Goal: Information Seeking & Learning: Learn about a topic

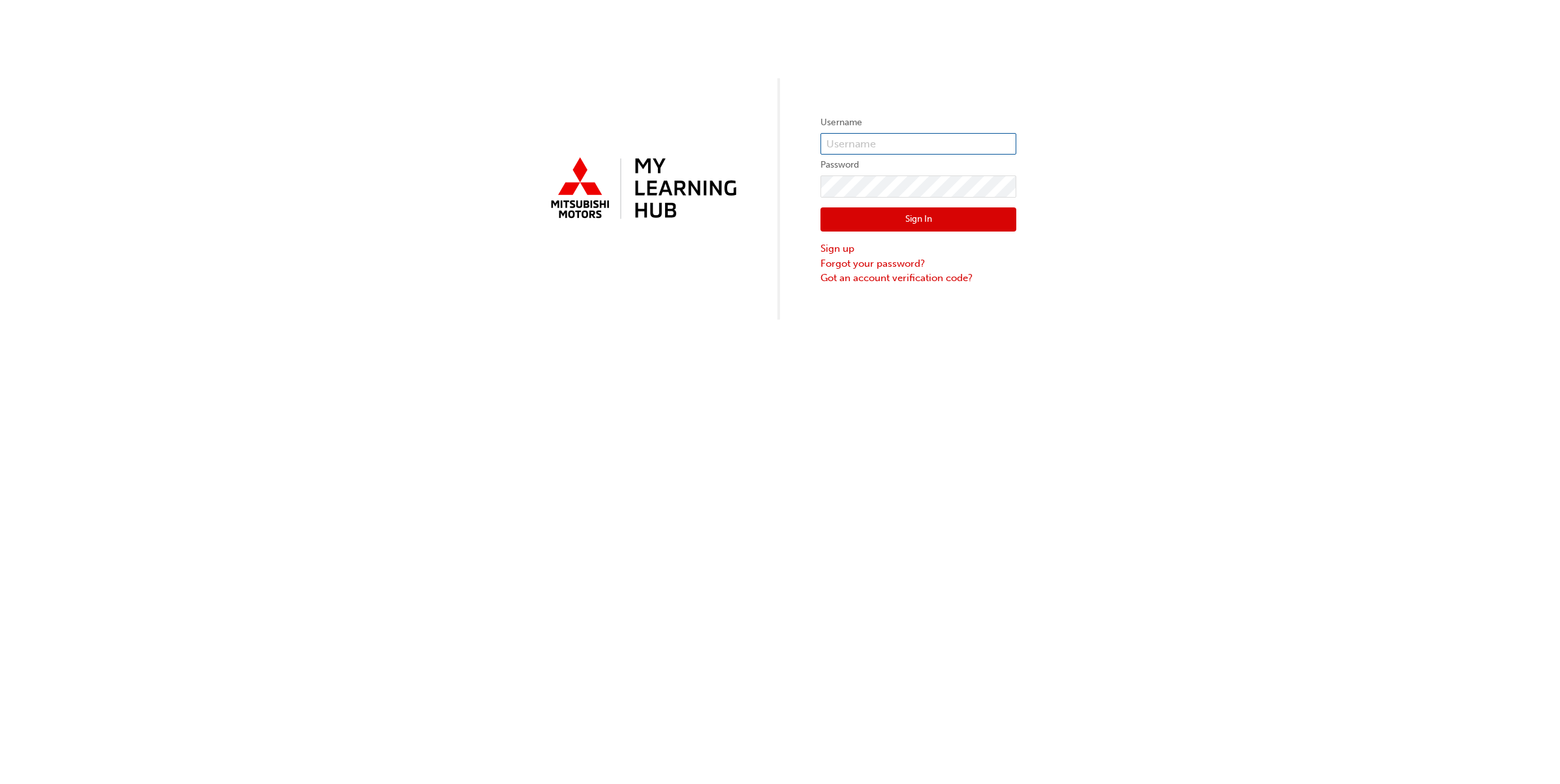
type input "lbonnici"
click at [815, 218] on div "Username lbonnici Password Sign In Sign up Forgot your password? Got an account…" at bounding box center [780, 160] width 1560 height 320
click at [824, 217] on button "Sign In" at bounding box center [918, 220] width 196 height 25
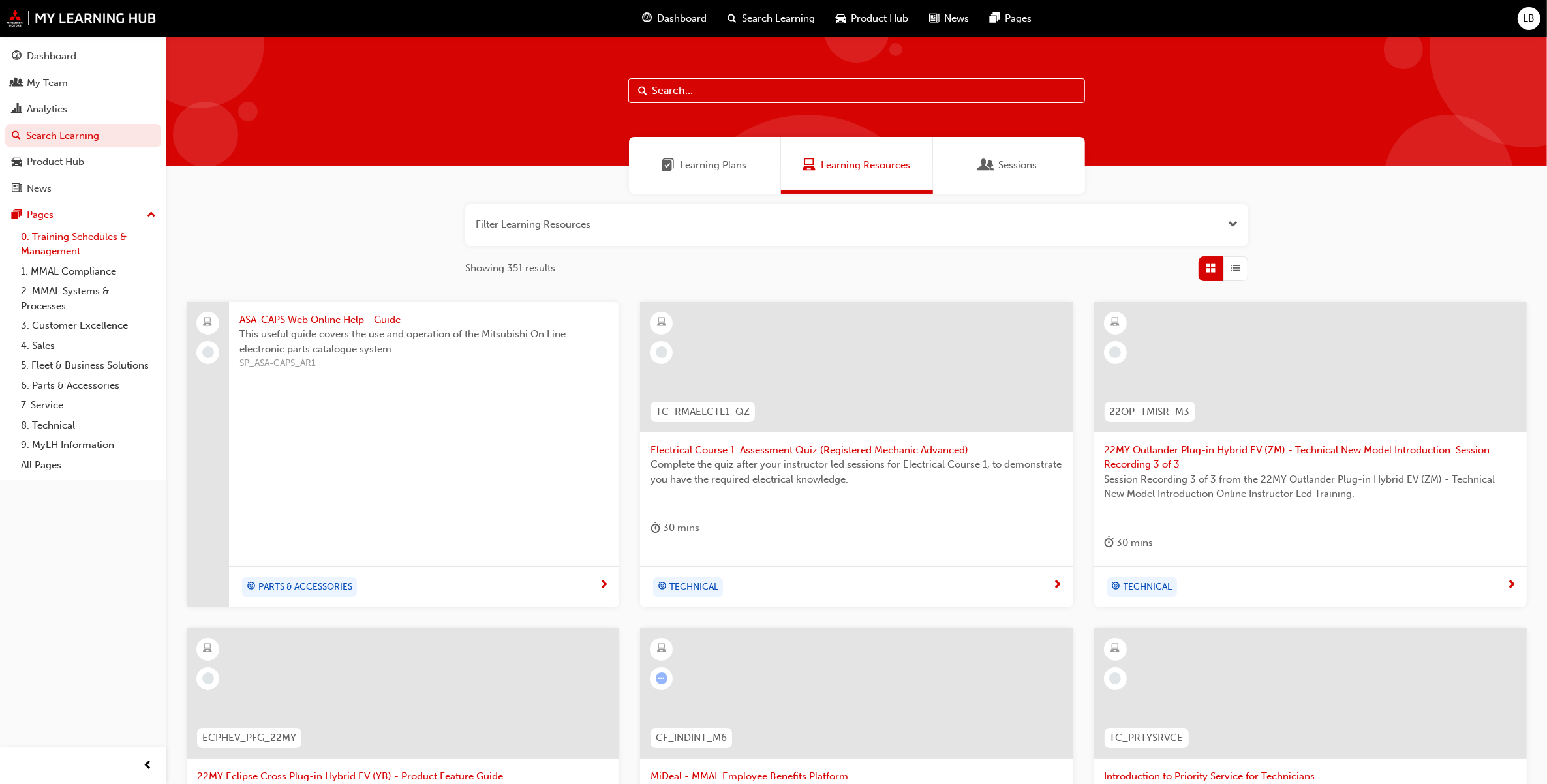
click at [104, 239] on link "0. Training Schedules & Management" at bounding box center [88, 244] width 145 height 34
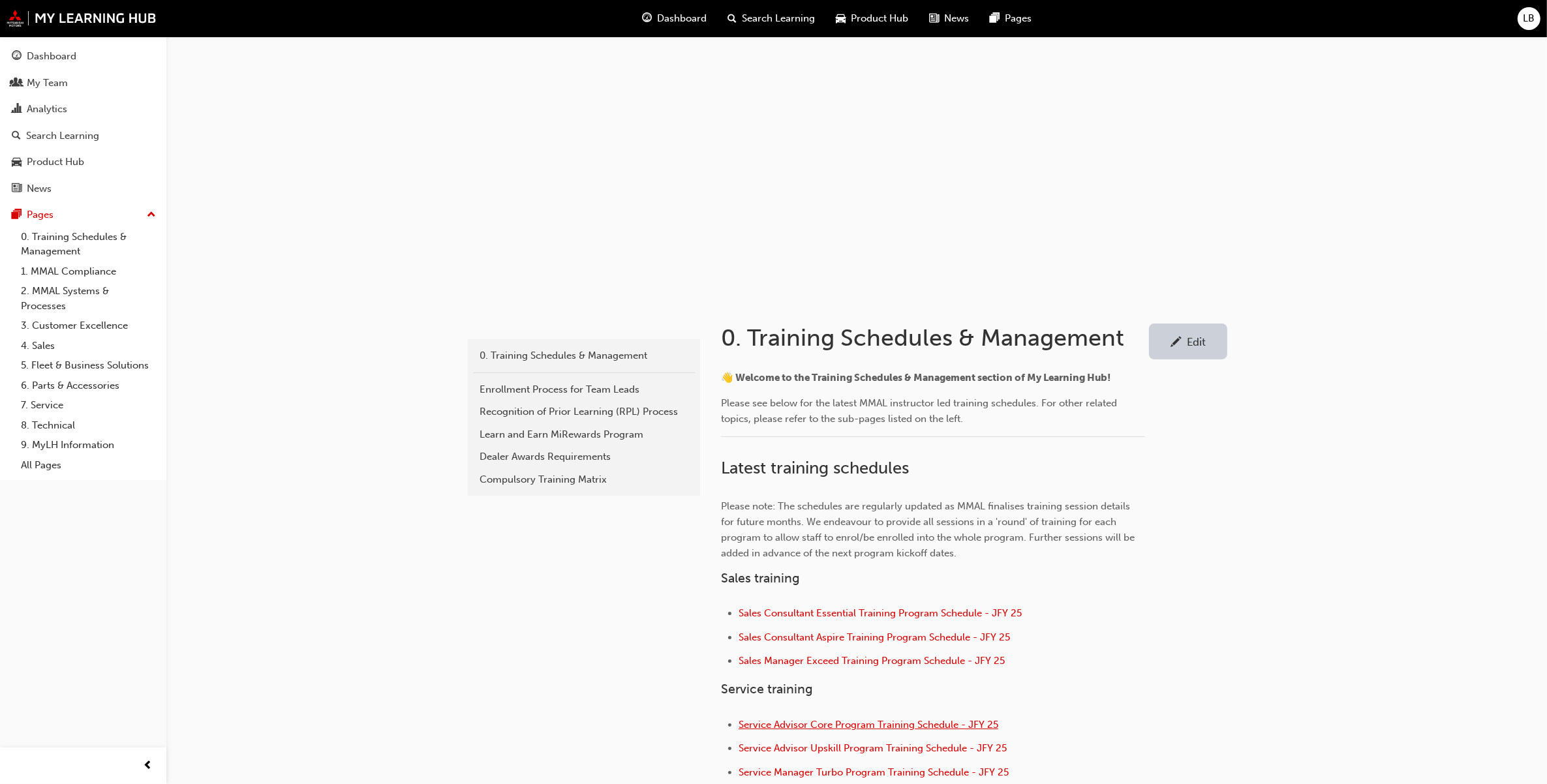
click at [950, 726] on span "Service Advisor Core Program Training Schedule - JFY 25" at bounding box center [869, 725] width 260 height 12
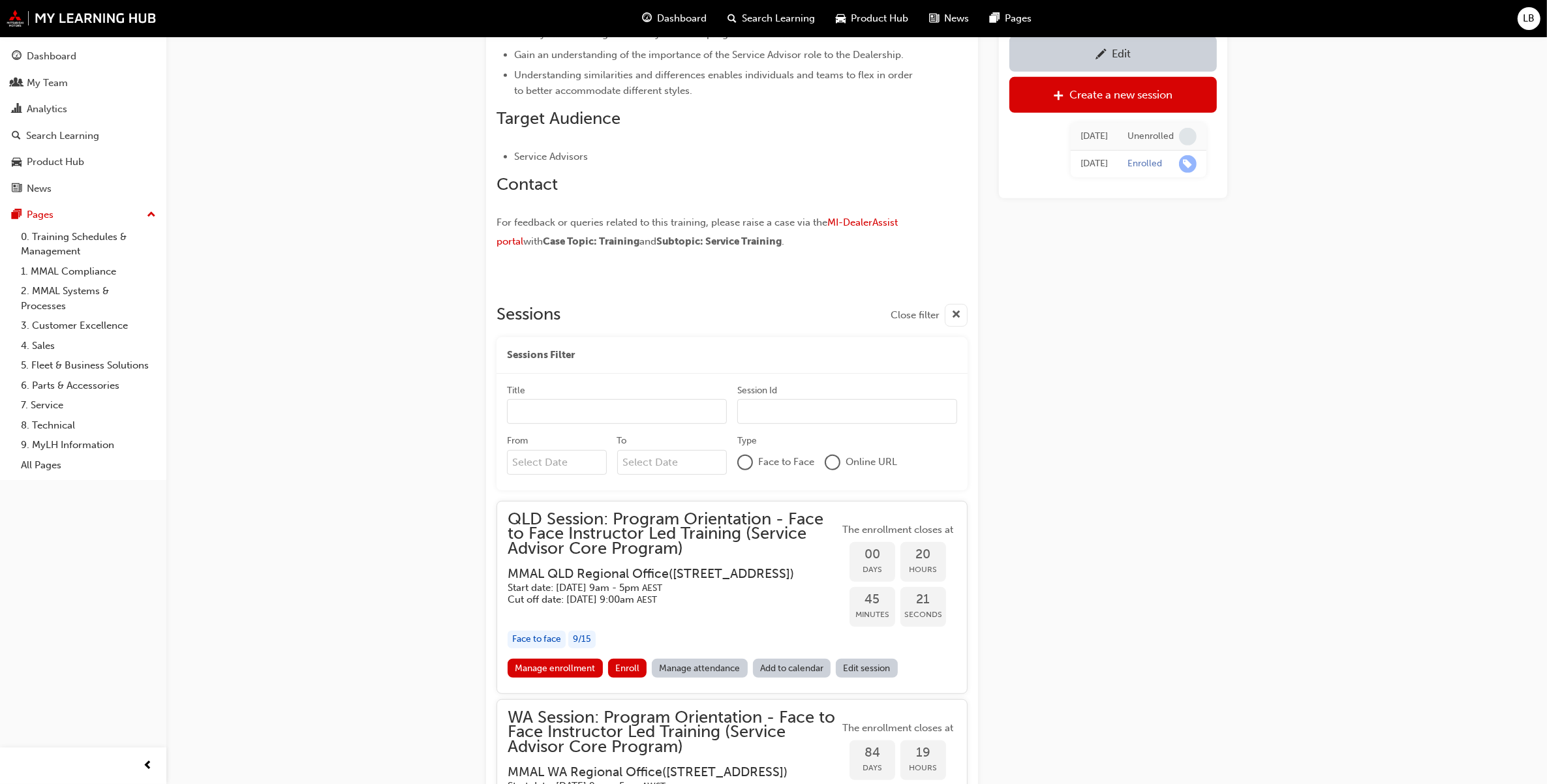
scroll to position [847, 0]
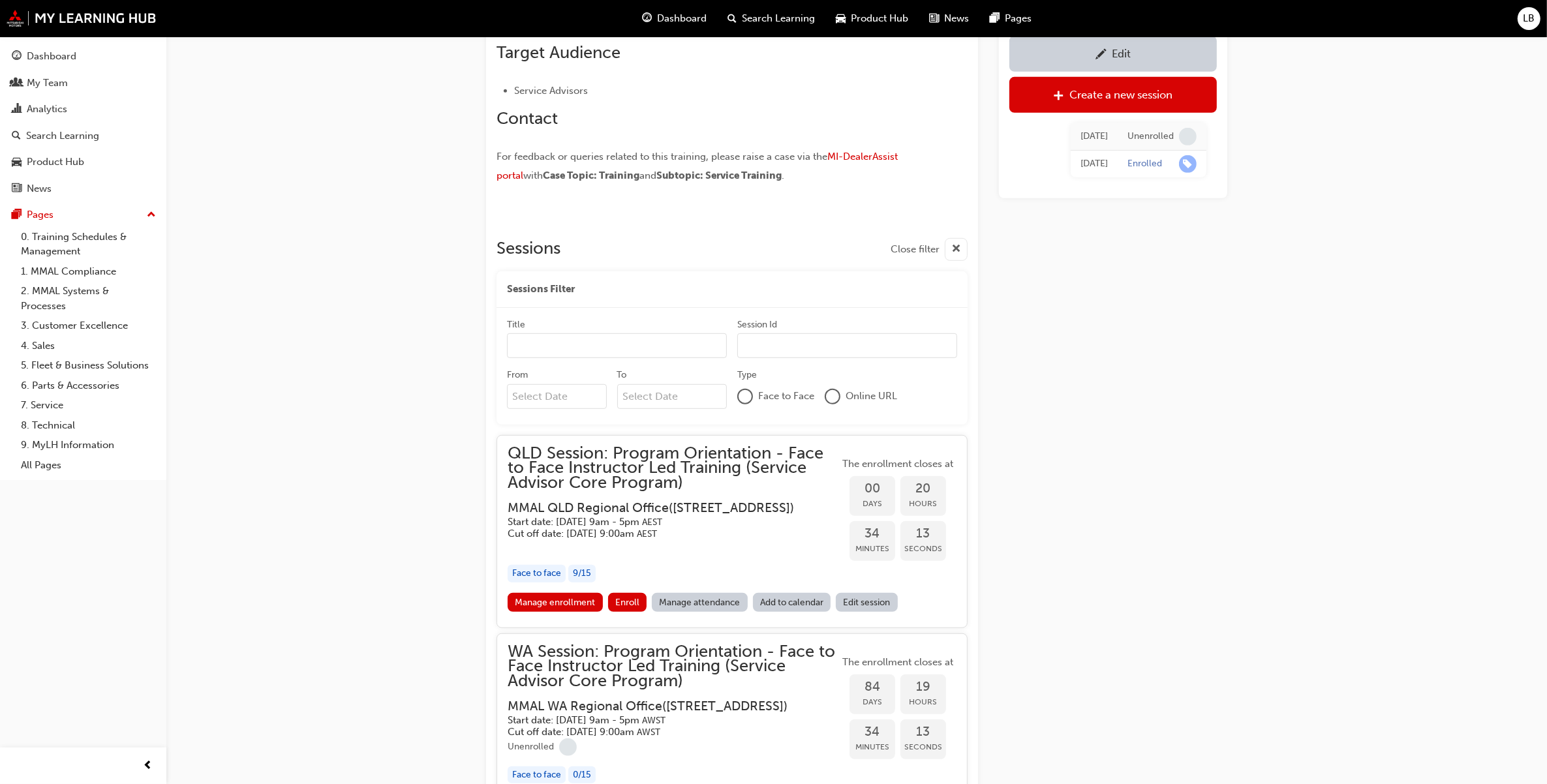
drag, startPoint x: 1136, startPoint y: 529, endPoint x: 1118, endPoint y: 520, distance: 20.1
click at [1136, 529] on div "Edit Create a new session [DATE] Unenrolled [DATE] Enrolled" at bounding box center [1113, 494] width 228 height 2390
click at [292, 669] on div "Program Orientation - Face to Face Instructor Led Training (Service Advisor Cor…" at bounding box center [774, 458] width 1547 height 2610
